Goal: Information Seeking & Learning: Learn about a topic

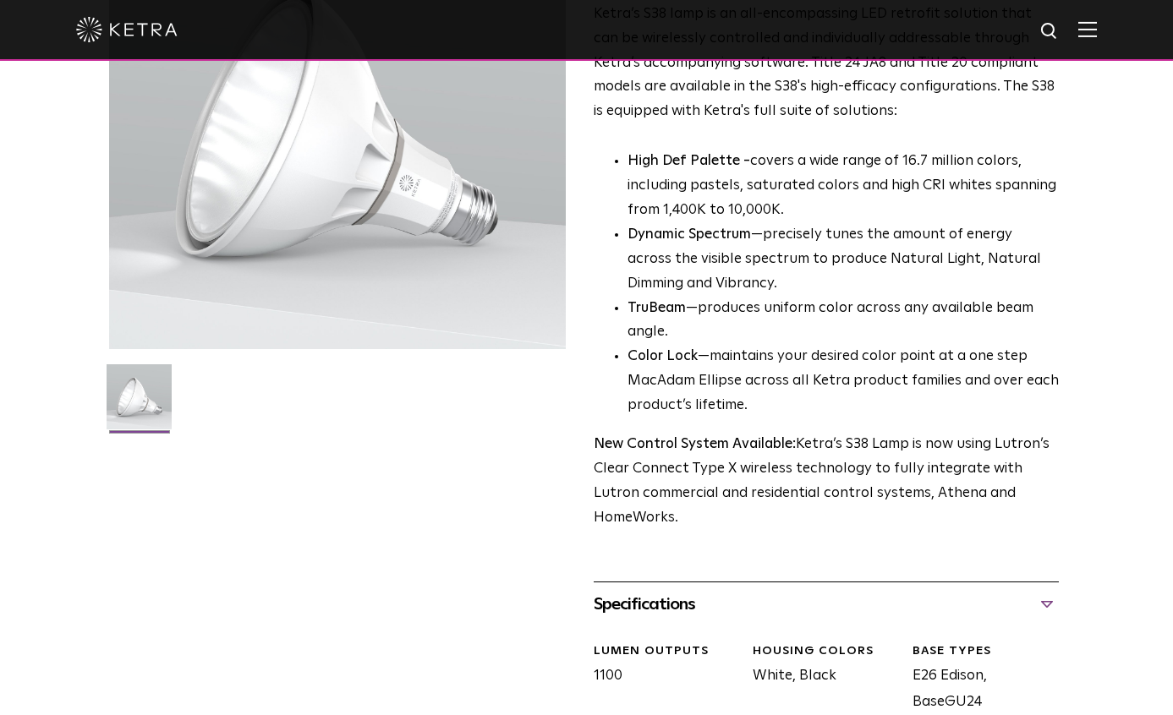
scroll to position [338, 0]
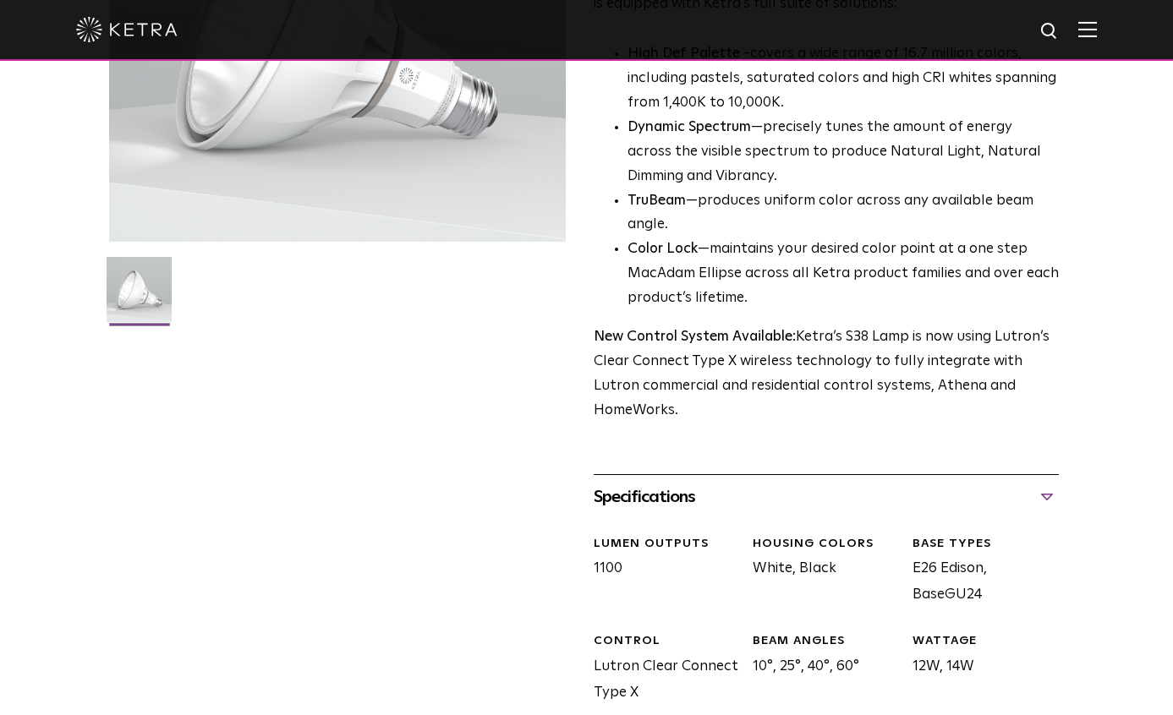
click at [218, 393] on div "S38 Lamp Availability: Commercial & Residential Ketra’s S38 lamp is an all-enco…" at bounding box center [586, 373] width 955 height 1177
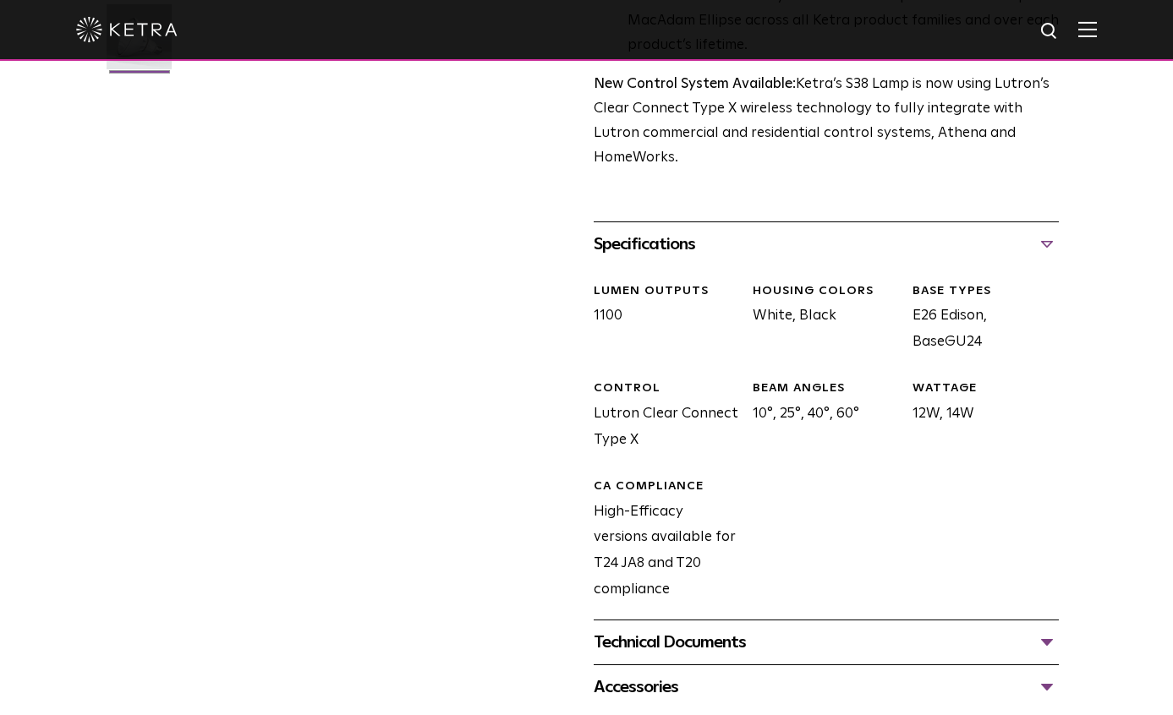
scroll to position [592, 0]
click at [413, 109] on div "S38 Lamp Availability: Commercial & Residential Ketra’s S38 lamp is an all-enco…" at bounding box center [586, 120] width 955 height 1177
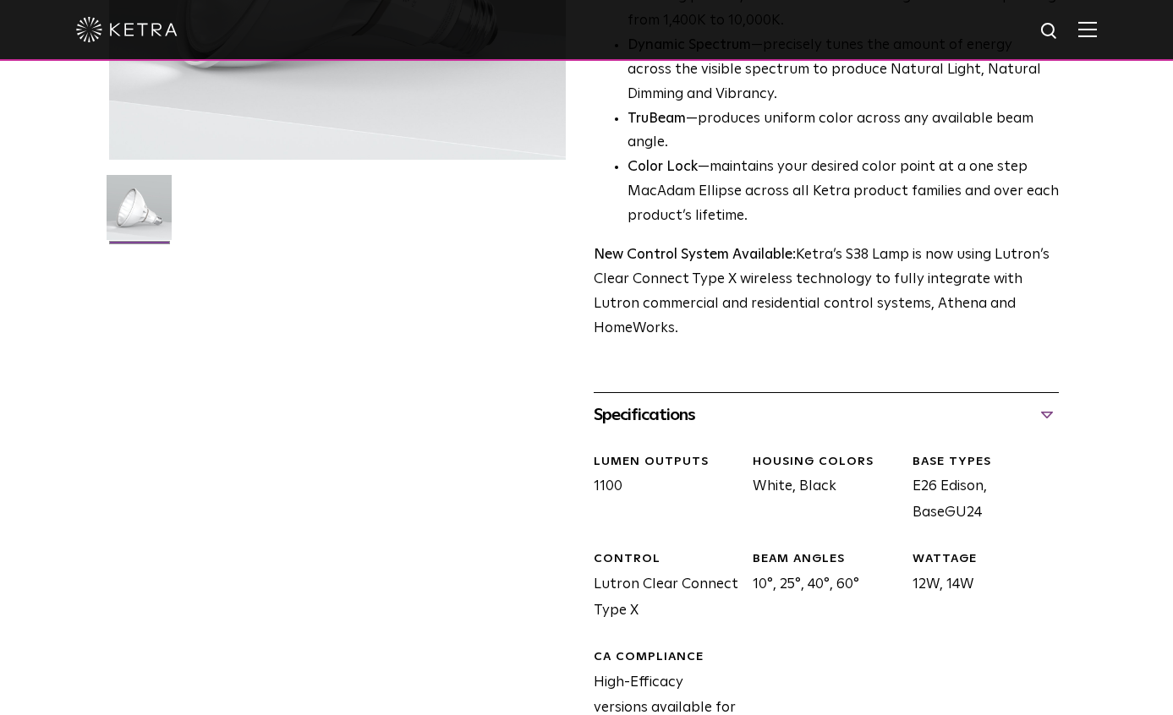
scroll to position [423, 0]
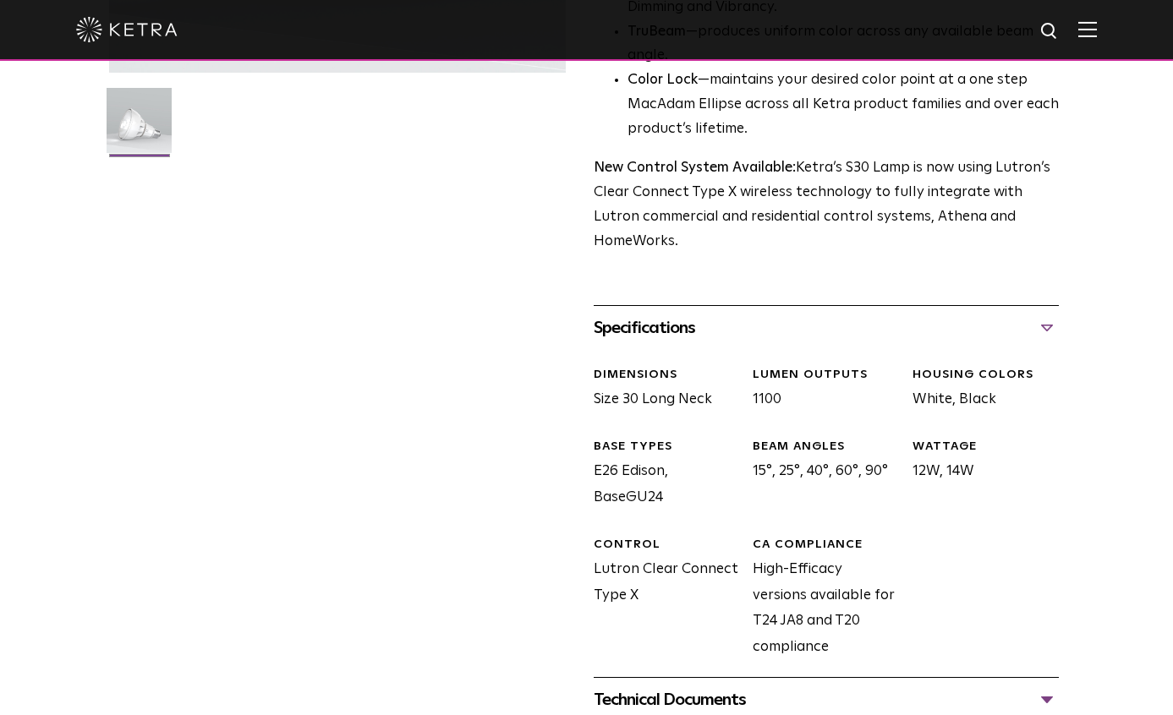
scroll to position [507, 0]
click at [294, 465] on div "S30 Lamp Availability: Commercial & Residential Ketra’s S30 lamp is an all-enco…" at bounding box center [586, 191] width 955 height 1151
